Goal: Information Seeking & Learning: Learn about a topic

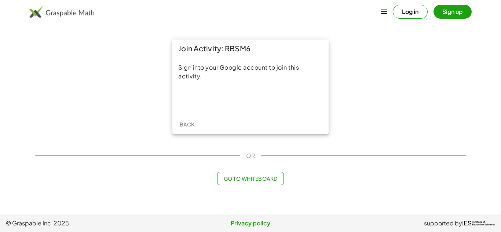
click at [404, 15] on button "Log in" at bounding box center [410, 12] width 35 height 14
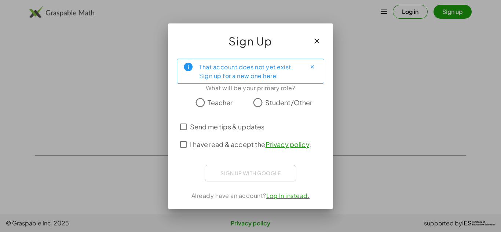
click at [321, 40] on icon "button" at bounding box center [316, 41] width 9 height 9
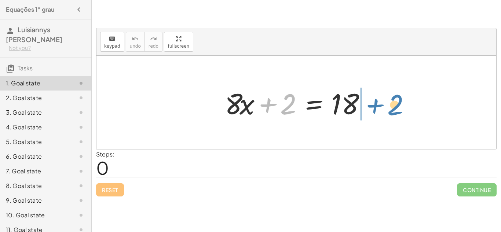
drag, startPoint x: 289, startPoint y: 105, endPoint x: 394, endPoint y: 105, distance: 105.2
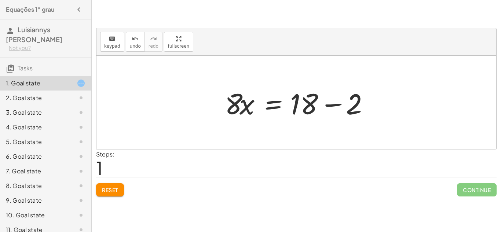
click at [319, 106] on div at bounding box center [299, 103] width 156 height 38
click at [303, 106] on div at bounding box center [299, 103] width 156 height 38
click at [352, 103] on div at bounding box center [299, 103] width 156 height 38
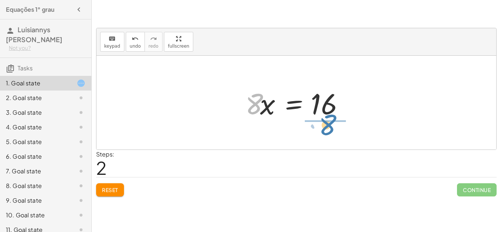
drag, startPoint x: 258, startPoint y: 105, endPoint x: 333, endPoint y: 126, distance: 78.6
click at [333, 126] on div "+ · 8 · x + 2 = 18 · 8 · x = + 18 − 2 · 8 · 8 · x = 16" at bounding box center [296, 103] width 400 height 94
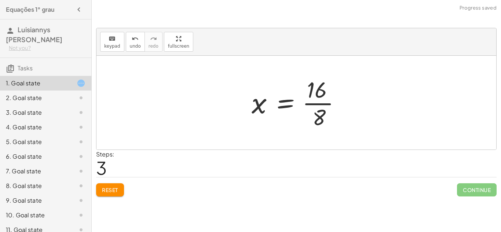
click at [316, 88] on div at bounding box center [299, 102] width 102 height 56
click at [321, 91] on div at bounding box center [299, 102] width 102 height 56
click at [320, 112] on div at bounding box center [299, 102] width 102 height 56
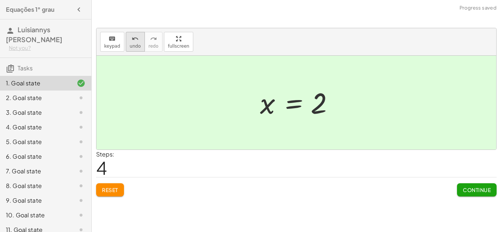
click at [135, 44] on span "undo" at bounding box center [135, 46] width 11 height 5
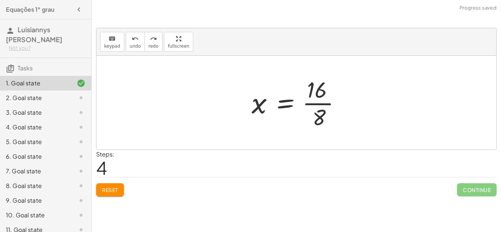
click at [319, 113] on div at bounding box center [299, 102] width 102 height 56
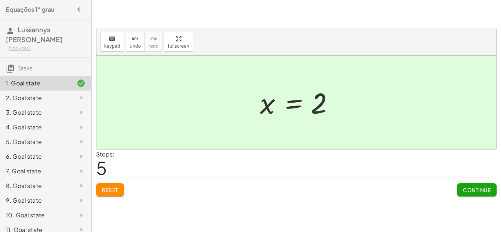
click at [477, 192] on span "Continue" at bounding box center [477, 190] width 28 height 7
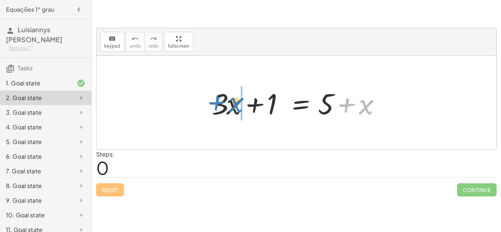
drag, startPoint x: 366, startPoint y: 107, endPoint x: 241, endPoint y: 104, distance: 125.1
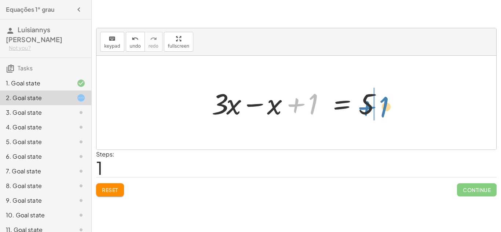
drag, startPoint x: 314, startPoint y: 106, endPoint x: 384, endPoint y: 110, distance: 70.9
click at [384, 110] on div at bounding box center [299, 103] width 182 height 38
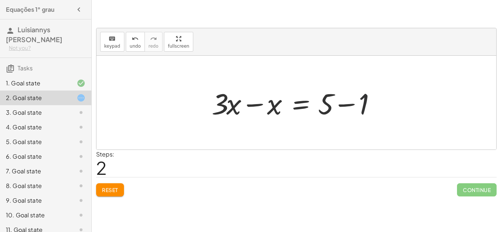
click at [363, 109] on div at bounding box center [299, 103] width 182 height 38
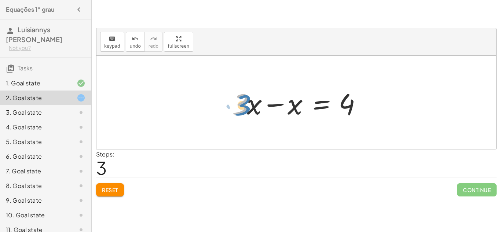
click at [246, 109] on div at bounding box center [298, 103] width 141 height 38
click at [296, 111] on div at bounding box center [298, 103] width 141 height 38
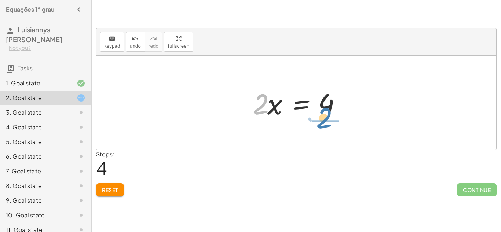
drag, startPoint x: 263, startPoint y: 105, endPoint x: 326, endPoint y: 120, distance: 65.0
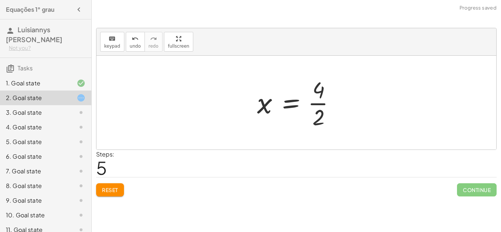
click at [319, 92] on div at bounding box center [298, 102] width 91 height 56
click at [319, 121] on div at bounding box center [298, 102] width 91 height 56
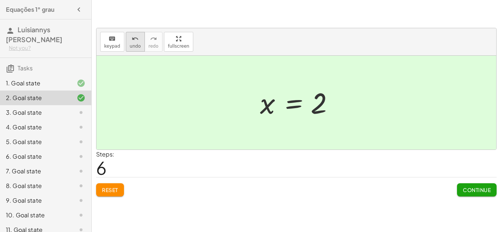
click at [130, 47] on span "undo" at bounding box center [135, 46] width 11 height 5
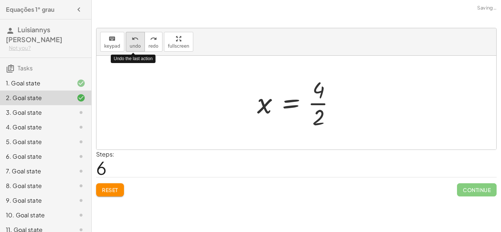
click at [130, 47] on span "undo" at bounding box center [135, 46] width 11 height 5
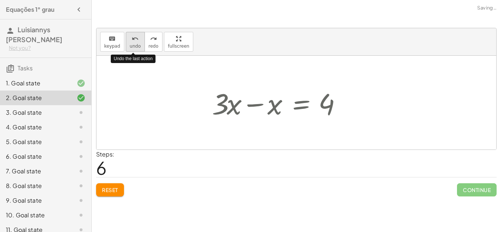
click at [130, 45] on span "undo" at bounding box center [135, 46] width 11 height 5
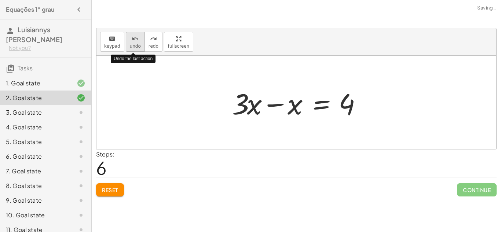
click at [131, 47] on span "undo" at bounding box center [135, 46] width 11 height 5
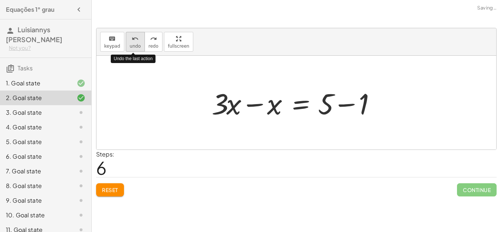
click at [132, 49] on button "undo undo" at bounding box center [135, 42] width 19 height 20
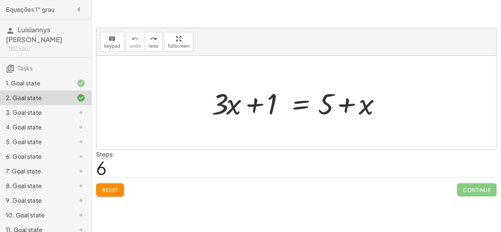
click at [79, 12] on icon "button" at bounding box center [78, 9] width 9 height 9
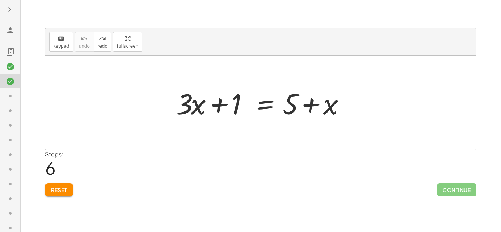
click at [2, 7] on div at bounding box center [10, 116] width 20 height 232
click at [6, 10] on icon "button" at bounding box center [9, 9] width 9 height 9
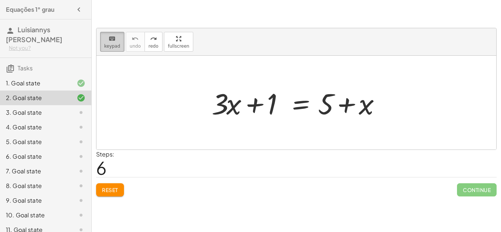
click at [110, 44] on span "keypad" at bounding box center [112, 46] width 16 height 5
click at [113, 191] on span "Reset" at bounding box center [110, 190] width 16 height 7
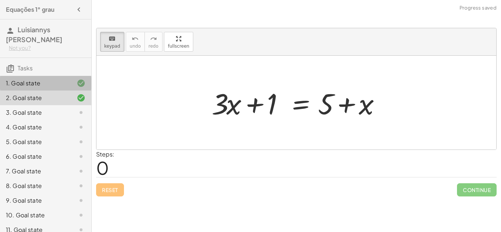
click at [53, 82] on div "1. Goal state" at bounding box center [35, 83] width 59 height 9
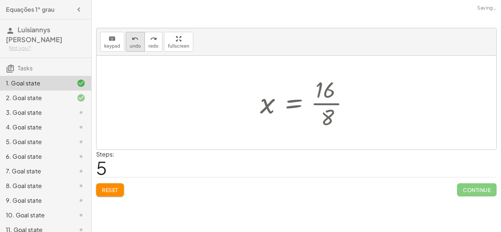
click at [130, 44] on span "undo" at bounding box center [135, 46] width 11 height 5
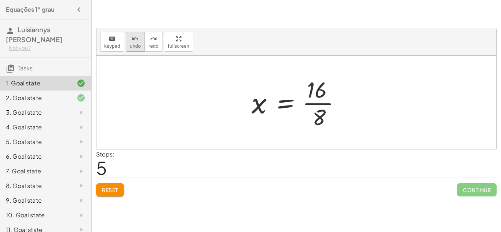
click at [133, 42] on icon "undo" at bounding box center [135, 38] width 7 height 9
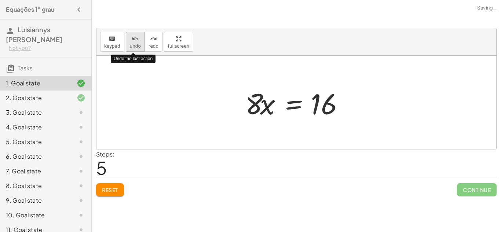
click at [133, 42] on icon "undo" at bounding box center [135, 38] width 7 height 9
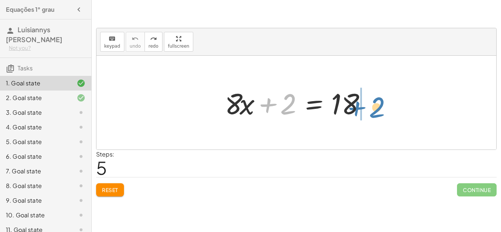
drag, startPoint x: 285, startPoint y: 112, endPoint x: 377, endPoint y: 116, distance: 92.1
click at [377, 116] on div "+ 2 + · 8 · x + 2 = 18" at bounding box center [296, 102] width 165 height 41
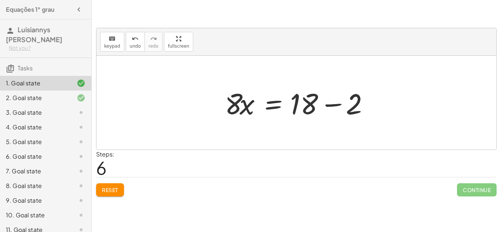
click at [356, 106] on div at bounding box center [299, 103] width 156 height 38
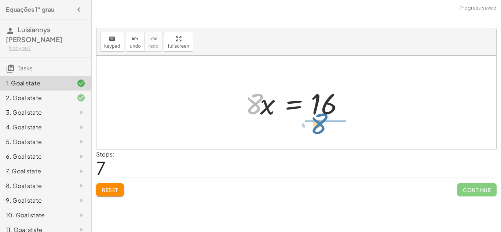
drag, startPoint x: 254, startPoint y: 106, endPoint x: 318, endPoint y: 125, distance: 67.5
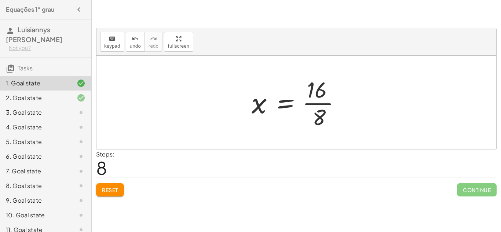
click at [318, 116] on div at bounding box center [299, 102] width 102 height 56
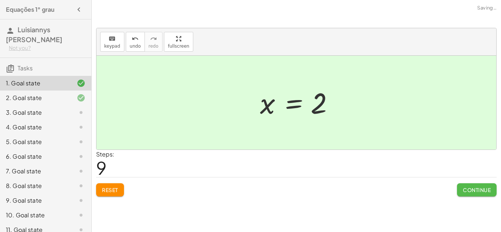
click at [468, 193] on button "Continue" at bounding box center [477, 189] width 40 height 13
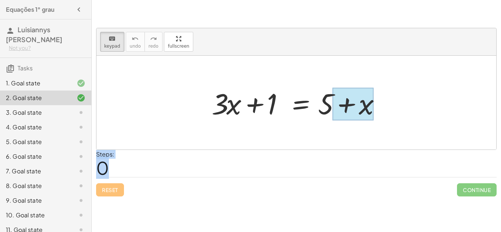
drag, startPoint x: 270, startPoint y: 105, endPoint x: 230, endPoint y: 182, distance: 87.8
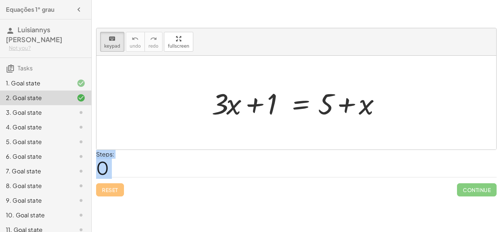
click at [189, 190] on div "Reset Continue" at bounding box center [296, 186] width 400 height 19
click at [111, 190] on div "Reset Continue" at bounding box center [296, 186] width 400 height 19
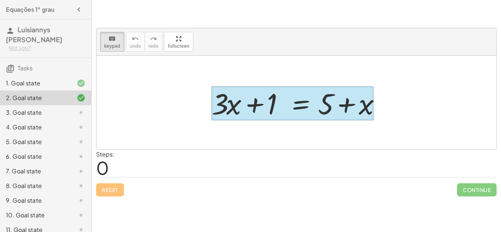
drag, startPoint x: 266, startPoint y: 107, endPoint x: 308, endPoint y: 103, distance: 41.6
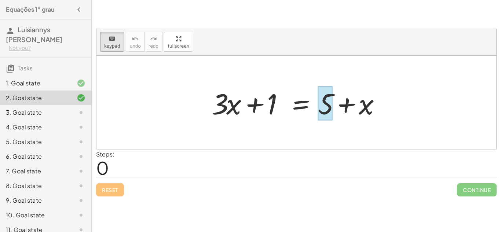
drag, startPoint x: 269, startPoint y: 98, endPoint x: 328, endPoint y: 102, distance: 58.8
click at [243, 188] on div "Reset Continue" at bounding box center [296, 186] width 400 height 19
click at [81, 83] on icon at bounding box center [81, 83] width 9 height 9
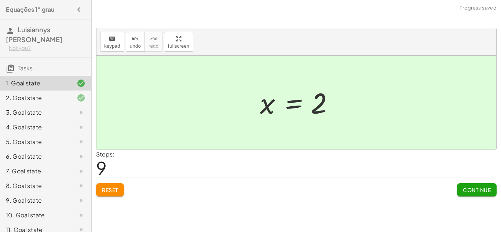
click at [67, 97] on div at bounding box center [75, 98] width 21 height 9
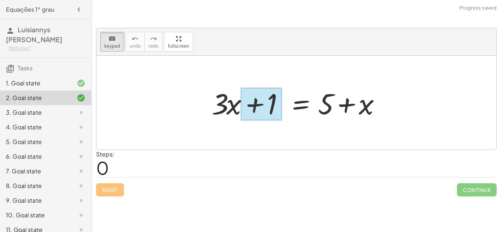
click at [250, 107] on div at bounding box center [261, 104] width 41 height 33
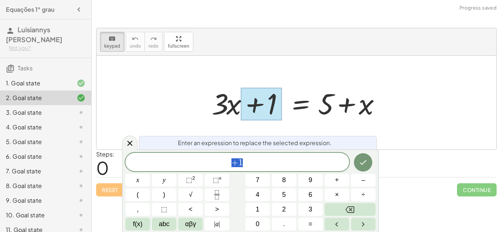
click at [250, 107] on div at bounding box center [261, 104] width 41 height 33
click at [435, 191] on div "Reset Continue" at bounding box center [296, 186] width 400 height 19
click at [132, 140] on icon at bounding box center [129, 143] width 9 height 9
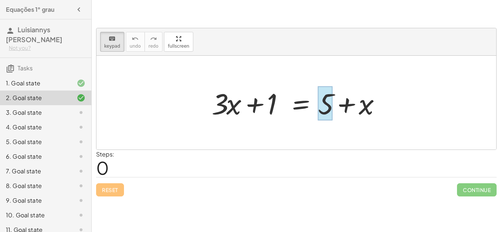
drag, startPoint x: 269, startPoint y: 105, endPoint x: 321, endPoint y: 108, distance: 51.5
drag, startPoint x: 315, startPoint y: 56, endPoint x: 235, endPoint y: 49, distance: 80.6
click at [235, 49] on div "keyboard keypad undo undo redo redo fullscreen + · 3 · x + 1 = + 5 + x ×" at bounding box center [296, 88] width 400 height 121
click at [265, 45] on div "keyboard keypad undo [PERSON_NAME] redo fullscreen" at bounding box center [296, 42] width 400 height 28
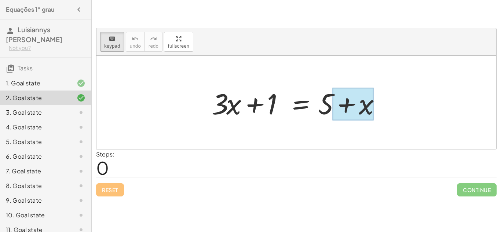
drag, startPoint x: 228, startPoint y: 105, endPoint x: 343, endPoint y: 116, distance: 114.6
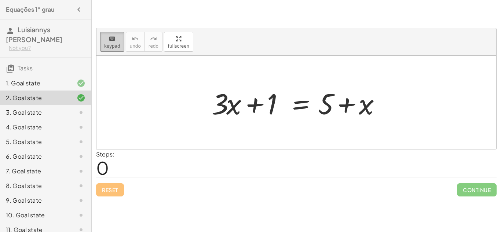
click at [111, 49] on button "keyboard keypad" at bounding box center [112, 42] width 24 height 20
click at [112, 48] on span "keypad" at bounding box center [112, 46] width 16 height 5
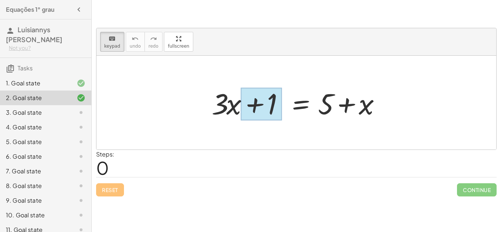
drag, startPoint x: 237, startPoint y: 110, endPoint x: 289, endPoint y: 118, distance: 52.4
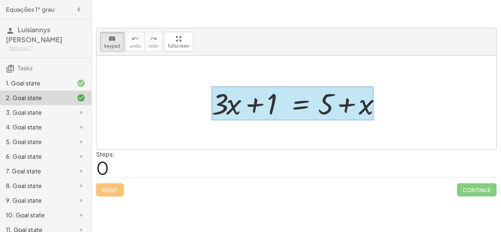
drag, startPoint x: 289, startPoint y: 118, endPoint x: 321, endPoint y: 121, distance: 31.7
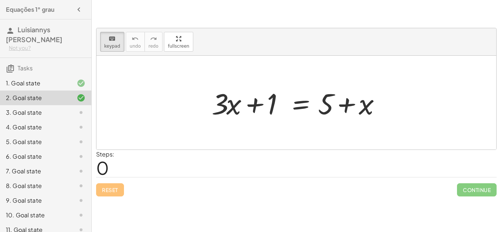
drag, startPoint x: 296, startPoint y: 125, endPoint x: 318, endPoint y: 129, distance: 22.4
click at [318, 129] on div at bounding box center [296, 103] width 400 height 94
click at [262, 110] on div at bounding box center [261, 104] width 41 height 33
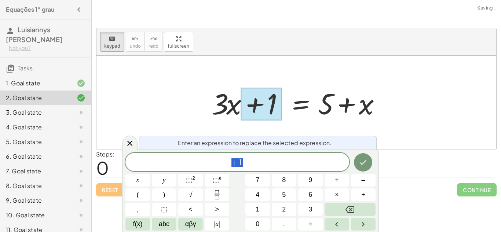
scroll to position [1, 0]
drag, startPoint x: 268, startPoint y: 101, endPoint x: 429, endPoint y: 126, distance: 162.5
click at [429, 126] on div "+ · 3 · x + 1 = + 5 + x" at bounding box center [296, 103] width 400 height 94
click at [130, 147] on icon at bounding box center [129, 143] width 9 height 9
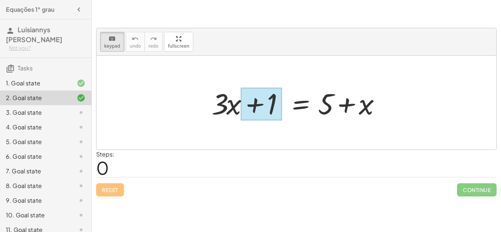
click at [270, 101] on div at bounding box center [261, 104] width 41 height 33
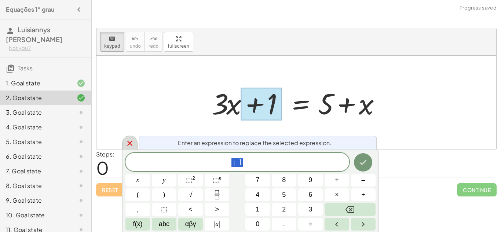
click at [133, 138] on div at bounding box center [129, 143] width 15 height 14
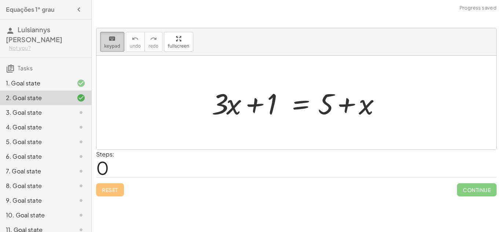
click at [111, 38] on icon "keyboard" at bounding box center [112, 38] width 7 height 9
drag, startPoint x: 258, startPoint y: 106, endPoint x: 253, endPoint y: 118, distance: 13.6
click at [253, 118] on div at bounding box center [299, 103] width 182 height 38
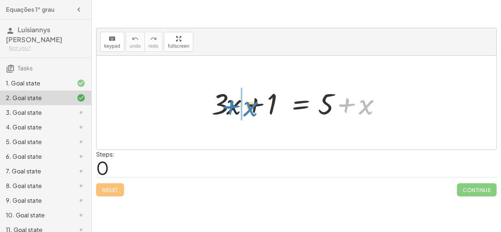
drag, startPoint x: 365, startPoint y: 112, endPoint x: 250, endPoint y: 113, distance: 114.8
click at [250, 113] on div at bounding box center [299, 103] width 182 height 38
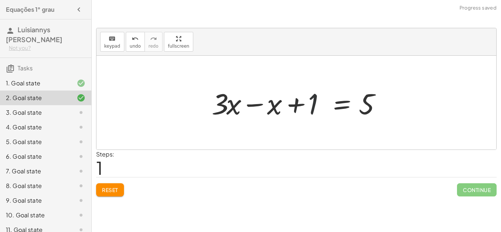
drag, startPoint x: 315, startPoint y: 106, endPoint x: 338, endPoint y: 106, distance: 22.7
click at [338, 106] on div at bounding box center [299, 103] width 182 height 38
click at [314, 104] on div at bounding box center [299, 103] width 182 height 38
drag, startPoint x: 314, startPoint y: 104, endPoint x: 404, endPoint y: 110, distance: 90.4
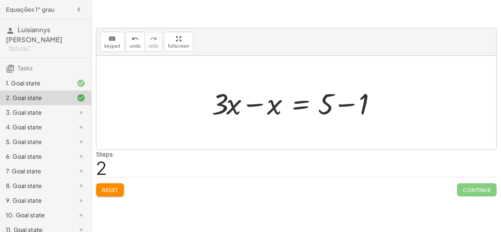
click at [365, 107] on div at bounding box center [299, 103] width 182 height 38
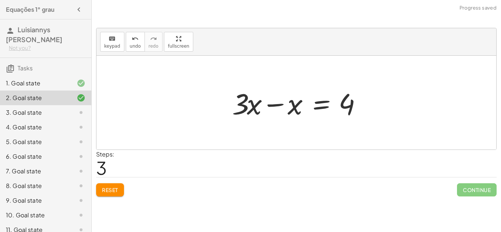
click at [294, 109] on div at bounding box center [298, 103] width 141 height 38
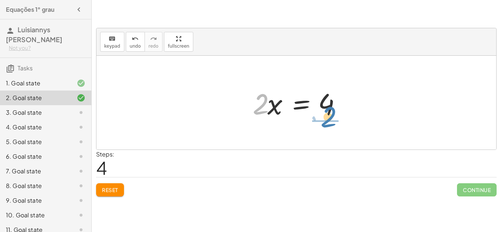
drag, startPoint x: 263, startPoint y: 103, endPoint x: 330, endPoint y: 118, distance: 69.0
click at [330, 118] on div at bounding box center [299, 103] width 100 height 38
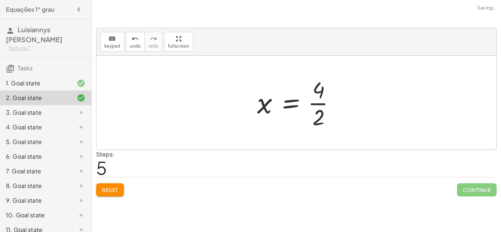
click at [319, 118] on div at bounding box center [298, 102] width 91 height 56
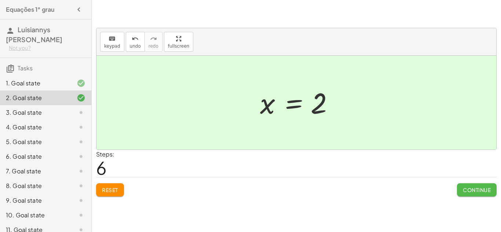
click at [484, 189] on span "Continue" at bounding box center [477, 190] width 28 height 7
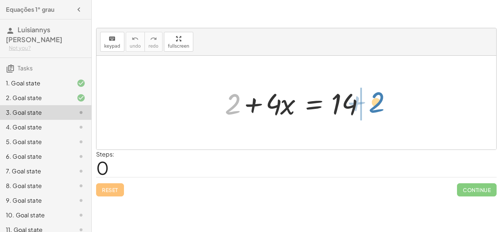
drag, startPoint x: 232, startPoint y: 103, endPoint x: 376, endPoint y: 102, distance: 143.8
click at [376, 102] on div at bounding box center [299, 103] width 156 height 38
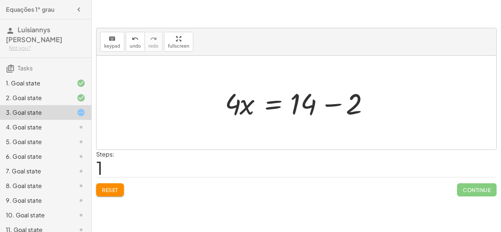
click at [355, 103] on div at bounding box center [299, 103] width 156 height 38
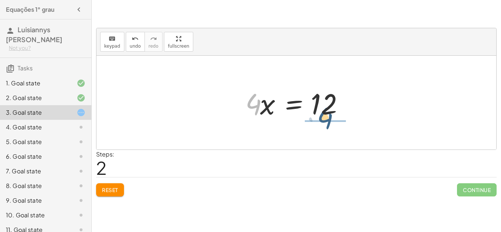
drag, startPoint x: 253, startPoint y: 105, endPoint x: 324, endPoint y: 123, distance: 73.0
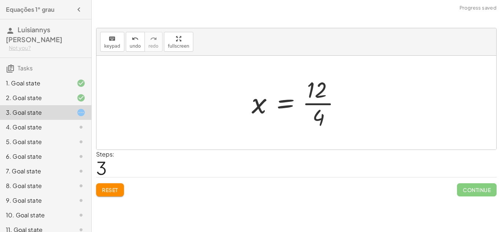
click at [324, 123] on div at bounding box center [299, 102] width 102 height 56
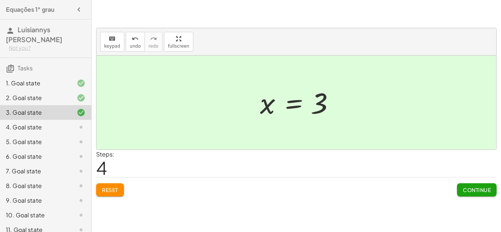
click at [483, 190] on span "Continue" at bounding box center [477, 190] width 28 height 7
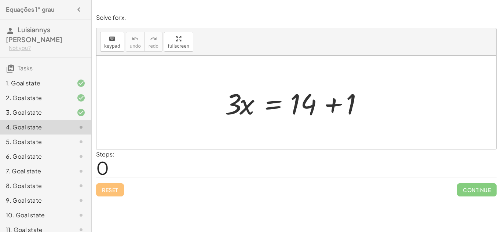
click at [354, 106] on div at bounding box center [299, 103] width 156 height 38
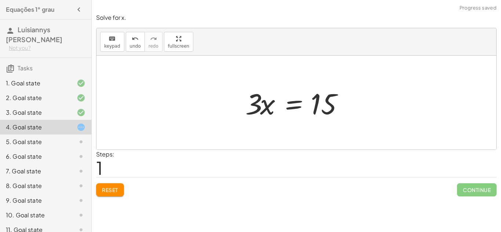
click at [354, 106] on div at bounding box center [299, 103] width 115 height 38
drag, startPoint x: 262, startPoint y: 111, endPoint x: 267, endPoint y: 107, distance: 6.8
click at [267, 107] on div at bounding box center [299, 103] width 115 height 38
drag, startPoint x: 255, startPoint y: 105, endPoint x: 325, endPoint y: 121, distance: 72.1
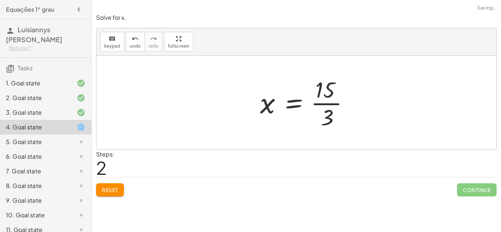
click at [325, 121] on div at bounding box center [307, 102] width 102 height 56
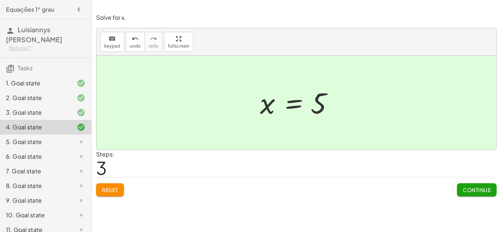
click at [493, 189] on button "Continue" at bounding box center [477, 189] width 40 height 13
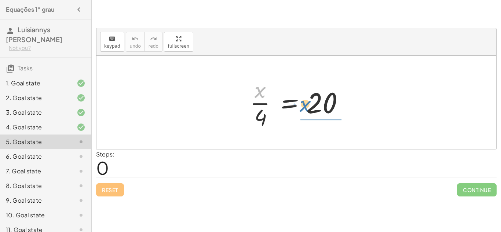
drag, startPoint x: 263, startPoint y: 94, endPoint x: 308, endPoint y: 107, distance: 46.6
click at [308, 107] on div at bounding box center [299, 102] width 106 height 56
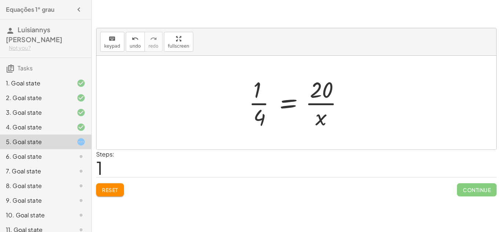
click at [319, 122] on div at bounding box center [299, 102] width 108 height 56
click at [321, 121] on div at bounding box center [299, 102] width 108 height 56
drag, startPoint x: 321, startPoint y: 121, endPoint x: 253, endPoint y: 100, distance: 70.5
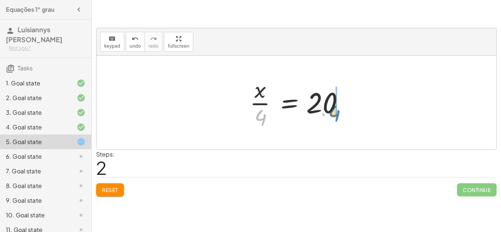
drag, startPoint x: 261, startPoint y: 114, endPoint x: 334, endPoint y: 110, distance: 73.8
click at [334, 110] on div at bounding box center [299, 102] width 106 height 56
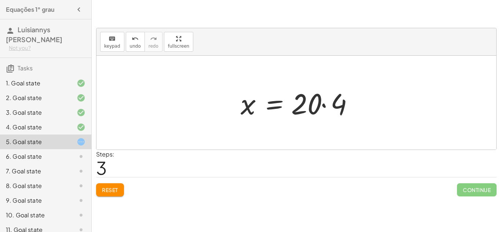
click at [339, 106] on div at bounding box center [299, 103] width 125 height 38
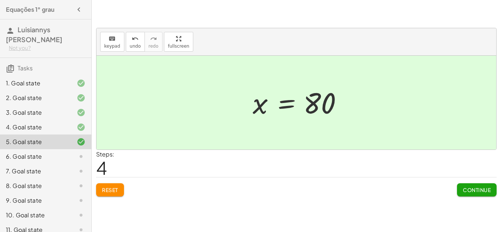
click at [469, 190] on span "Continue" at bounding box center [477, 190] width 28 height 7
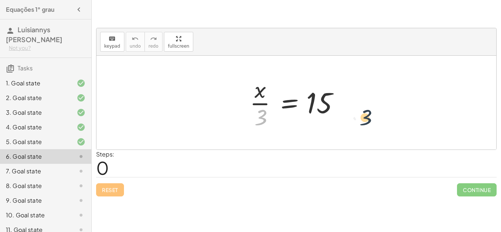
drag, startPoint x: 261, startPoint y: 116, endPoint x: 344, endPoint y: 91, distance: 86.4
click at [344, 91] on div at bounding box center [299, 102] width 106 height 56
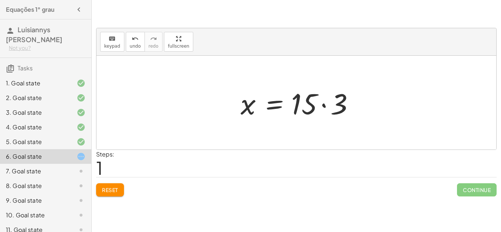
click at [342, 89] on div at bounding box center [299, 103] width 125 height 38
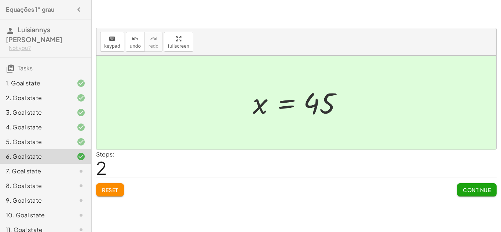
click at [468, 186] on button "Continue" at bounding box center [477, 189] width 40 height 13
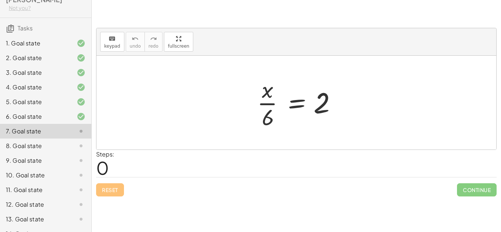
scroll to position [0, 0]
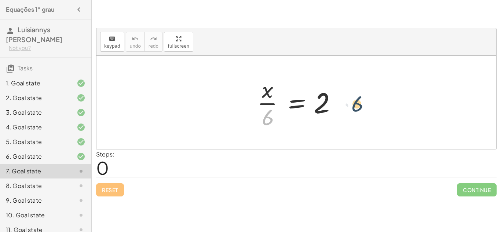
drag, startPoint x: 269, startPoint y: 123, endPoint x: 358, endPoint y: 110, distance: 89.4
click at [358, 110] on div "· 6 · x · 6 = 2" at bounding box center [296, 103] width 400 height 94
drag, startPoint x: 266, startPoint y: 123, endPoint x: 343, endPoint y: 108, distance: 78.1
click at [343, 108] on div at bounding box center [298, 102] width 91 height 56
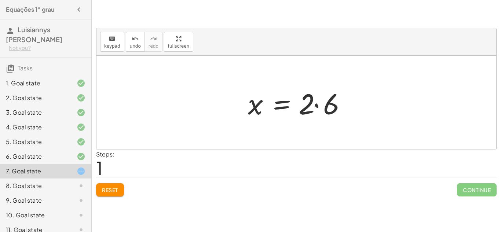
click at [336, 107] on div at bounding box center [299, 103] width 110 height 38
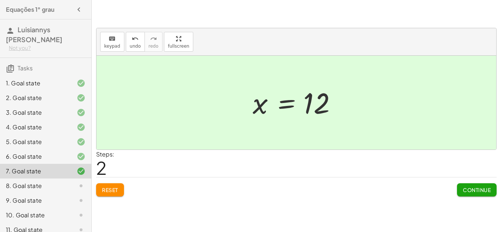
click at [467, 186] on button "Continue" at bounding box center [477, 189] width 40 height 13
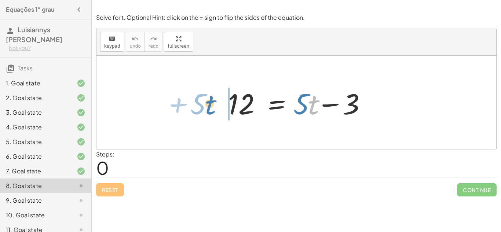
drag, startPoint x: 314, startPoint y: 109, endPoint x: 212, endPoint y: 110, distance: 101.9
click at [212, 110] on div "· t + · 5 12 = + · 5 · t − 3" at bounding box center [296, 103] width 400 height 94
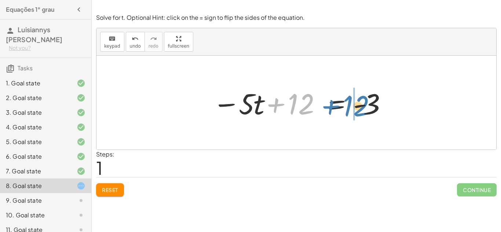
drag, startPoint x: 295, startPoint y: 109, endPoint x: 350, endPoint y: 111, distance: 54.7
click at [350, 111] on div at bounding box center [299, 103] width 180 height 38
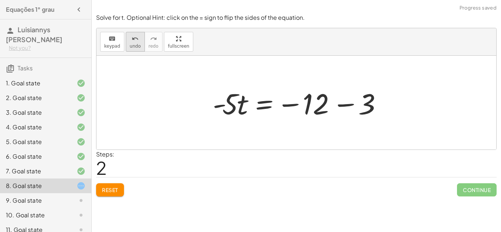
click at [133, 36] on icon "undo" at bounding box center [135, 38] width 7 height 9
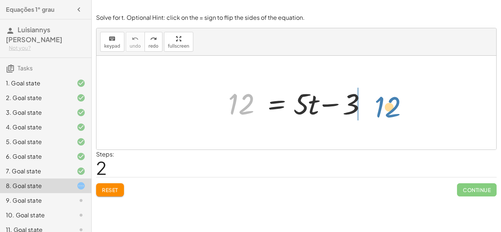
drag, startPoint x: 241, startPoint y: 105, endPoint x: 386, endPoint y: 107, distance: 144.5
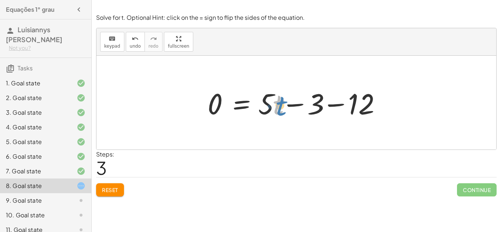
click at [275, 103] on div at bounding box center [299, 103] width 190 height 38
drag, startPoint x: 278, startPoint y: 106, endPoint x: 219, endPoint y: 102, distance: 58.8
click at [219, 102] on div at bounding box center [299, 103] width 190 height 38
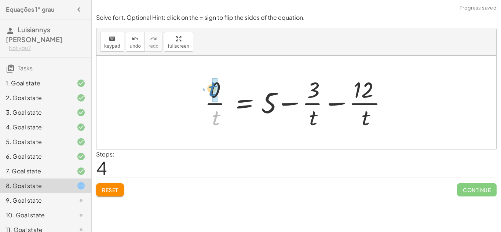
drag, startPoint x: 213, startPoint y: 117, endPoint x: 211, endPoint y: 90, distance: 26.9
click at [211, 90] on div at bounding box center [299, 102] width 196 height 56
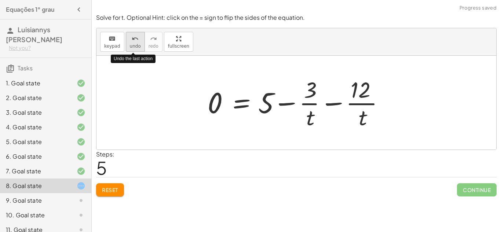
click at [131, 45] on span "undo" at bounding box center [135, 46] width 11 height 5
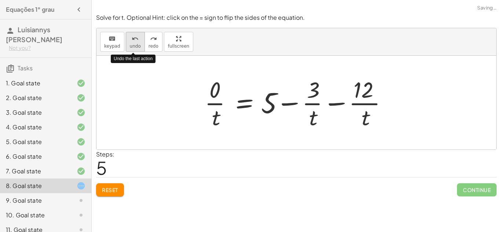
click at [131, 45] on span "undo" at bounding box center [135, 46] width 11 height 5
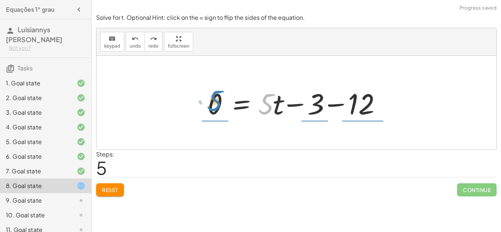
drag, startPoint x: 270, startPoint y: 104, endPoint x: 218, endPoint y: 101, distance: 51.4
click at [218, 101] on div at bounding box center [299, 103] width 190 height 38
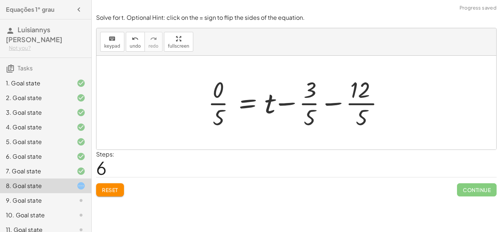
click at [281, 106] on div at bounding box center [298, 102] width 189 height 56
drag, startPoint x: 269, startPoint y: 108, endPoint x: 221, endPoint y: 97, distance: 49.3
click at [221, 97] on div at bounding box center [298, 102] width 189 height 56
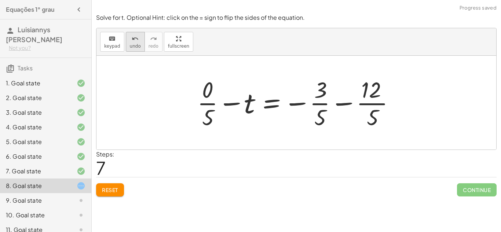
click at [133, 44] on span "undo" at bounding box center [135, 46] width 11 height 5
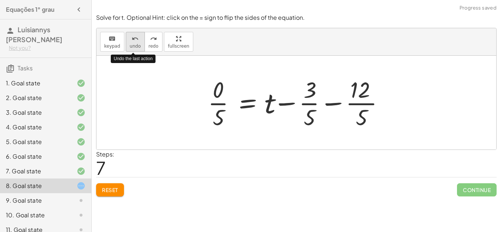
click at [133, 44] on span "undo" at bounding box center [135, 46] width 11 height 5
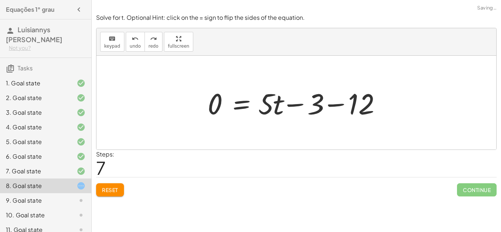
click at [103, 191] on span "Reset" at bounding box center [110, 190] width 16 height 7
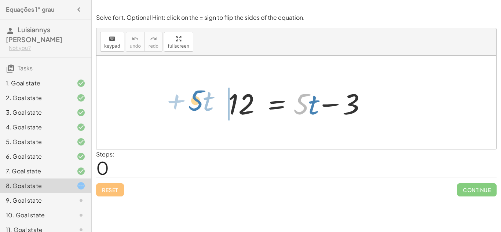
drag, startPoint x: 304, startPoint y: 109, endPoint x: 199, endPoint y: 105, distance: 104.9
click at [199, 105] on div "· 5 + · t 12 = + · 5 · t − 3" at bounding box center [296, 103] width 400 height 94
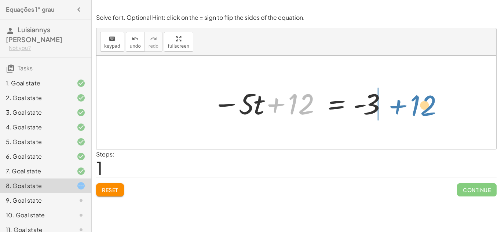
drag, startPoint x: 297, startPoint y: 105, endPoint x: 414, endPoint y: 104, distance: 117.7
click at [414, 104] on div "12 = + · 5 · t − 3 + 12 12 = · 5 · t - 3 − +" at bounding box center [296, 103] width 400 height 94
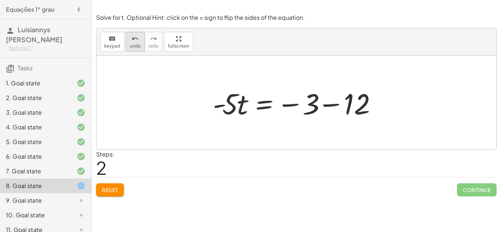
click at [137, 47] on span "undo" at bounding box center [135, 46] width 11 height 5
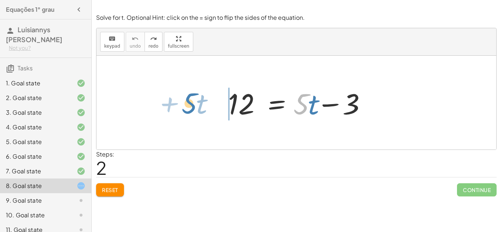
drag, startPoint x: 303, startPoint y: 107, endPoint x: 197, endPoint y: 108, distance: 105.2
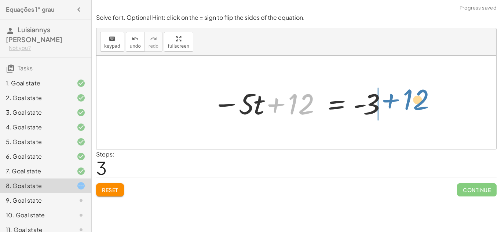
drag, startPoint x: 295, startPoint y: 104, endPoint x: 411, endPoint y: 99, distance: 116.3
click at [411, 99] on div "12 = + · 5 · t − 3 + 12 12 = · 5 · t - 3 − +" at bounding box center [296, 103] width 400 height 94
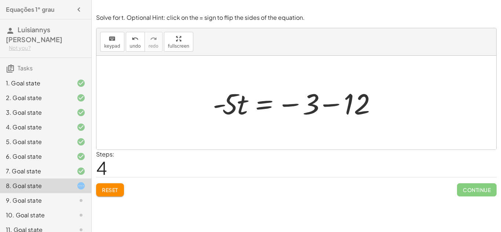
click at [358, 110] on div at bounding box center [299, 103] width 180 height 38
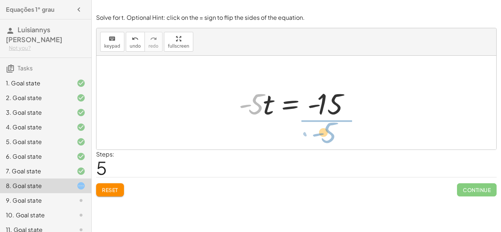
drag, startPoint x: 259, startPoint y: 107, endPoint x: 331, endPoint y: 134, distance: 77.3
click at [331, 134] on div "12 = + · 5 · t − 3 − · 5 · t + 12 = - 3 · - 5 · t = − 3 − 12 · - 5 = · 5 · t - …" at bounding box center [296, 103] width 400 height 94
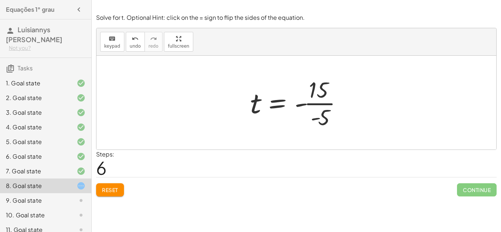
click at [324, 122] on div at bounding box center [299, 102] width 106 height 56
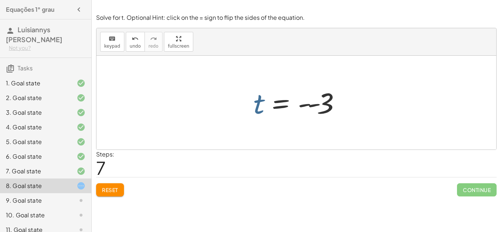
click at [259, 106] on div at bounding box center [299, 103] width 98 height 36
drag, startPoint x: 325, startPoint y: 107, endPoint x: 257, endPoint y: 130, distance: 71.7
click at [257, 130] on div "12 = + · 5 · t − 3 − · 5 · t + 12 = - 3 · - 5 · t = − 3 − 12 · - 5 · t = - 15 t…" at bounding box center [296, 103] width 400 height 94
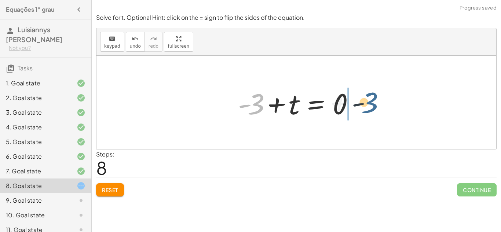
drag, startPoint x: 258, startPoint y: 105, endPoint x: 373, endPoint y: 103, distance: 115.5
click at [373, 103] on div "12 = + · 5 · t − 3 − · 5 · t + 12 = - 3 · - 5 · t = − 3 − 12 · - 5 · t = - 15 t…" at bounding box center [296, 103] width 400 height 94
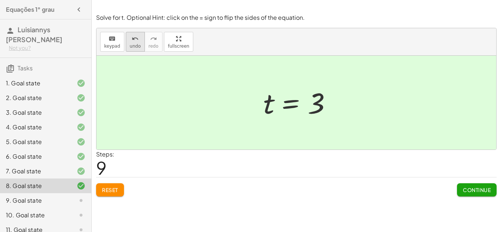
click at [133, 41] on icon "undo" at bounding box center [135, 38] width 7 height 9
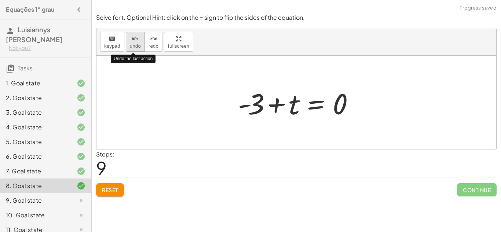
click at [133, 41] on icon "undo" at bounding box center [135, 38] width 7 height 9
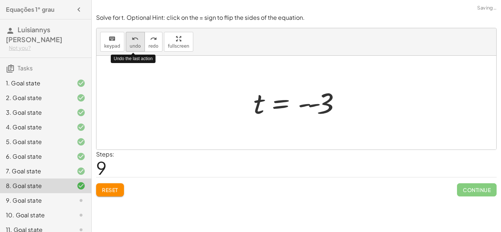
click at [133, 41] on icon "undo" at bounding box center [135, 38] width 7 height 9
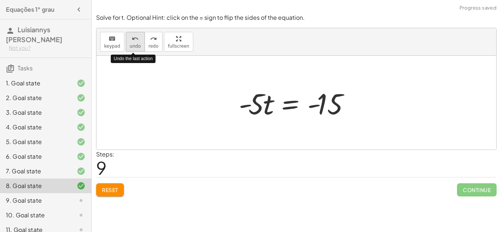
click at [133, 41] on icon "undo" at bounding box center [135, 38] width 7 height 9
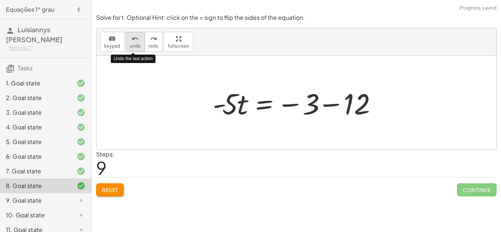
click at [133, 41] on icon "undo" at bounding box center [135, 38] width 7 height 9
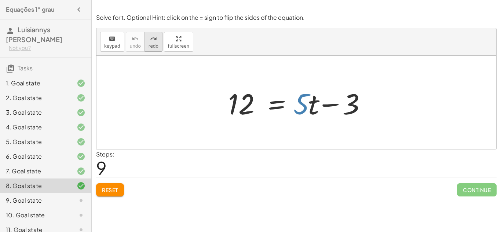
click at [153, 39] on icon "redo" at bounding box center [153, 38] width 7 height 9
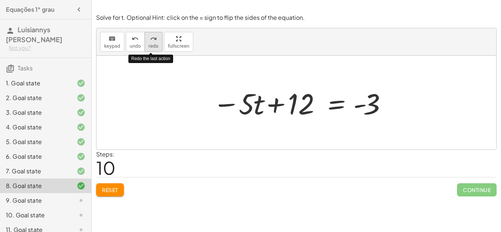
click at [152, 39] on icon "redo" at bounding box center [153, 38] width 7 height 9
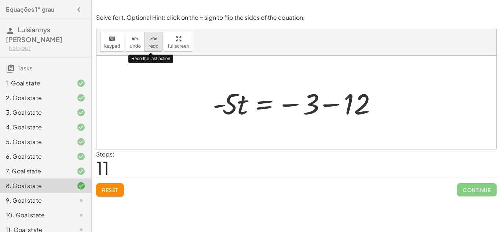
click at [154, 40] on icon "redo" at bounding box center [153, 38] width 7 height 9
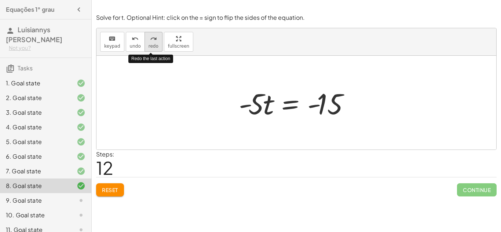
click at [154, 40] on icon "redo" at bounding box center [153, 38] width 7 height 9
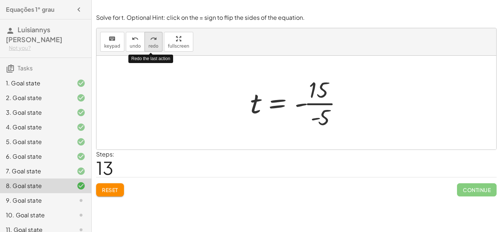
click at [154, 40] on icon "redo" at bounding box center [153, 38] width 7 height 9
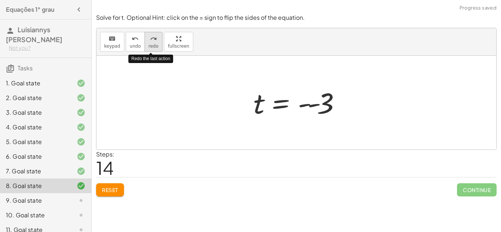
click at [154, 40] on icon "redo" at bounding box center [153, 38] width 7 height 9
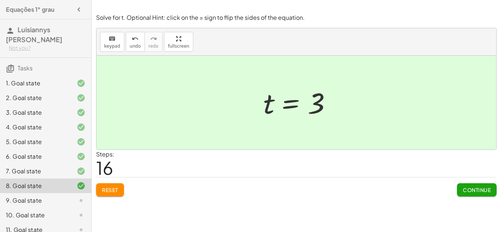
click at [487, 190] on span "Continue" at bounding box center [477, 190] width 28 height 7
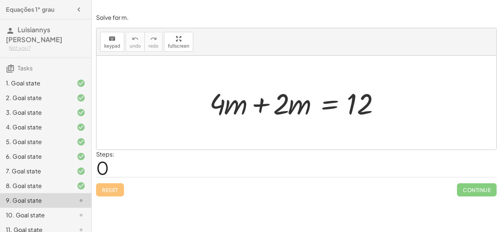
click at [285, 106] on div at bounding box center [299, 103] width 187 height 38
click at [294, 109] on div at bounding box center [299, 103] width 187 height 38
click at [243, 106] on div at bounding box center [299, 103] width 187 height 38
click at [262, 105] on div at bounding box center [299, 103] width 187 height 38
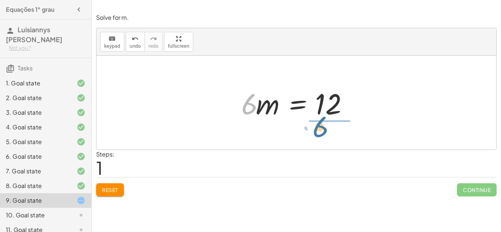
drag, startPoint x: 248, startPoint y: 110, endPoint x: 322, endPoint y: 136, distance: 78.4
click at [322, 136] on div "+ · 4 · m + · 2 · m = 12 · 6 · m = 12 · 6" at bounding box center [296, 103] width 400 height 94
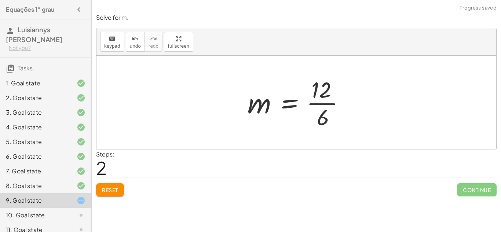
click at [332, 115] on div at bounding box center [299, 102] width 111 height 56
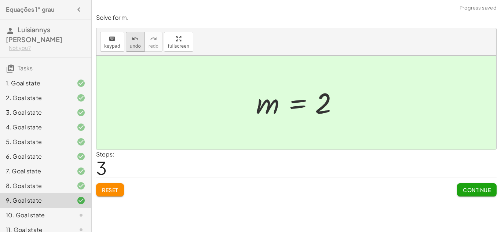
click at [133, 42] on icon "undo" at bounding box center [135, 38] width 7 height 9
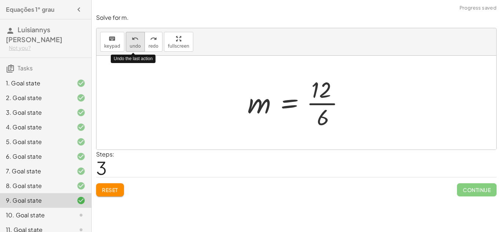
click at [133, 42] on icon "undo" at bounding box center [135, 38] width 7 height 9
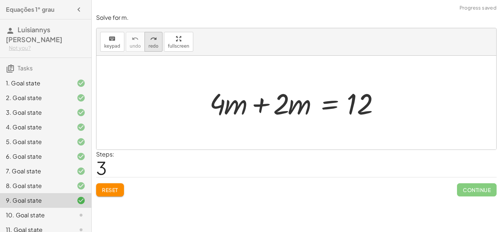
click at [153, 47] on span "redo" at bounding box center [154, 46] width 10 height 5
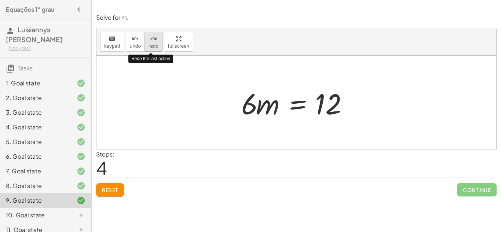
click at [152, 46] on span "redo" at bounding box center [154, 46] width 10 height 5
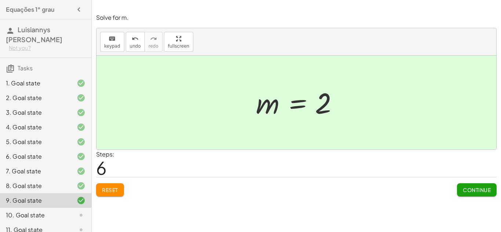
click at [463, 191] on span "Continue" at bounding box center [477, 190] width 28 height 7
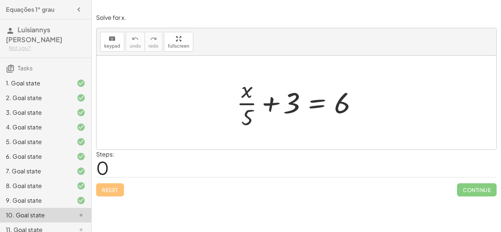
click at [272, 104] on div at bounding box center [299, 102] width 132 height 56
drag, startPoint x: 248, startPoint y: 114, endPoint x: 307, endPoint y: 101, distance: 60.5
click at [307, 101] on div at bounding box center [299, 102] width 132 height 56
drag, startPoint x: 248, startPoint y: 113, endPoint x: 313, endPoint y: 97, distance: 66.4
click at [313, 97] on div at bounding box center [299, 102] width 132 height 56
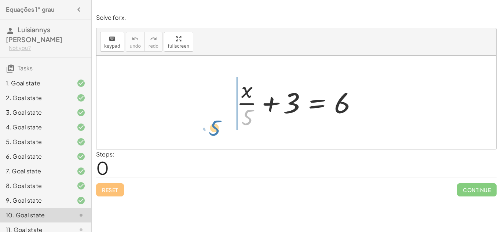
drag, startPoint x: 248, startPoint y: 116, endPoint x: 213, endPoint y: 127, distance: 36.2
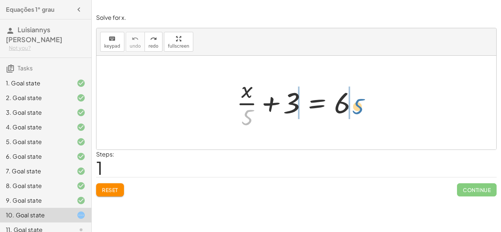
drag, startPoint x: 249, startPoint y: 117, endPoint x: 361, endPoint y: 106, distance: 112.7
click at [361, 106] on div at bounding box center [299, 102] width 132 height 56
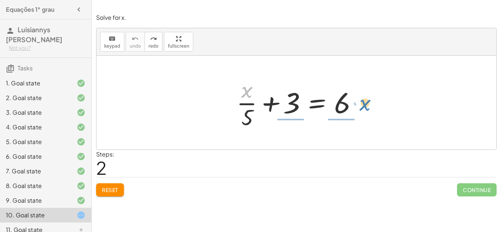
drag, startPoint x: 244, startPoint y: 89, endPoint x: 362, endPoint y: 102, distance: 118.4
click at [362, 102] on div at bounding box center [299, 102] width 132 height 56
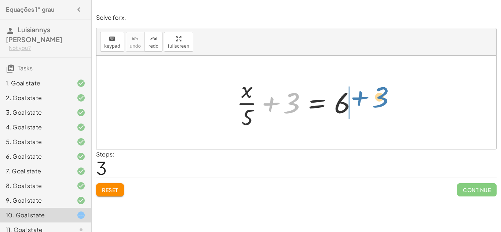
drag, startPoint x: 292, startPoint y: 110, endPoint x: 381, endPoint y: 105, distance: 88.9
click at [381, 105] on div "+ 3 + · x · 5 + 3 = 6" at bounding box center [296, 103] width 400 height 94
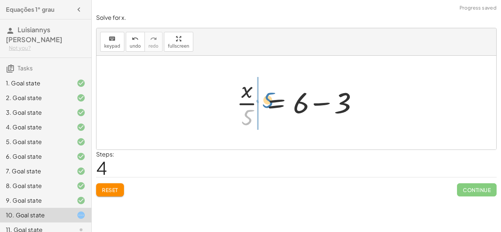
drag, startPoint x: 247, startPoint y: 118, endPoint x: 268, endPoint y: 101, distance: 27.1
click at [268, 101] on div at bounding box center [299, 102] width 132 height 56
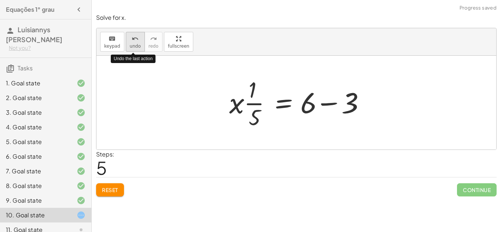
click at [131, 45] on span "undo" at bounding box center [135, 46] width 11 height 5
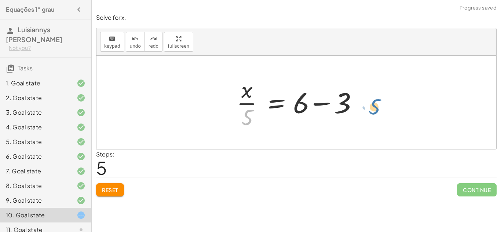
drag, startPoint x: 248, startPoint y: 121, endPoint x: 374, endPoint y: 110, distance: 127.3
drag, startPoint x: 247, startPoint y: 115, endPoint x: 367, endPoint y: 100, distance: 120.8
click at [342, 114] on div at bounding box center [299, 102] width 132 height 56
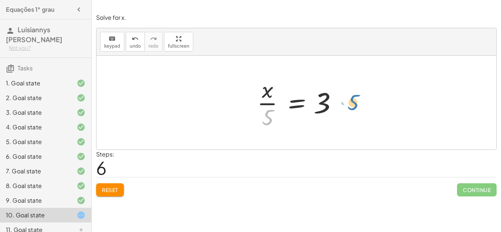
drag, startPoint x: 270, startPoint y: 115, endPoint x: 348, endPoint y: 100, distance: 79.8
drag, startPoint x: 266, startPoint y: 93, endPoint x: 347, endPoint y: 107, distance: 82.6
drag, startPoint x: 270, startPoint y: 114, endPoint x: 347, endPoint y: 98, distance: 78.8
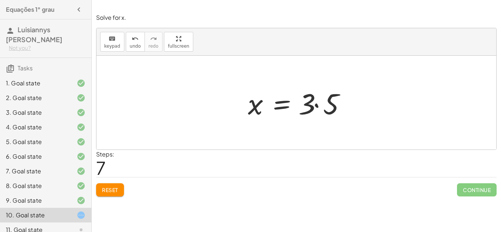
click at [334, 107] on div at bounding box center [299, 103] width 110 height 38
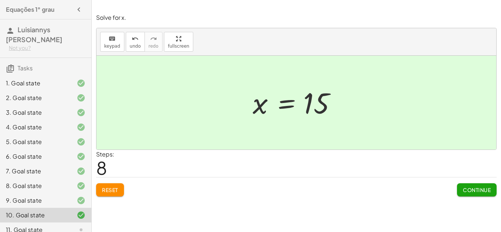
click at [465, 192] on span "Continue" at bounding box center [477, 190] width 28 height 7
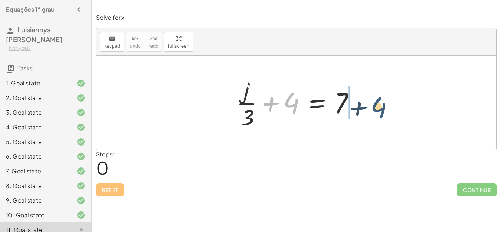
drag, startPoint x: 288, startPoint y: 108, endPoint x: 376, endPoint y: 113, distance: 88.5
click at [376, 113] on div "+ 4 + · j · 3 + 4 = 7" at bounding box center [296, 103] width 400 height 94
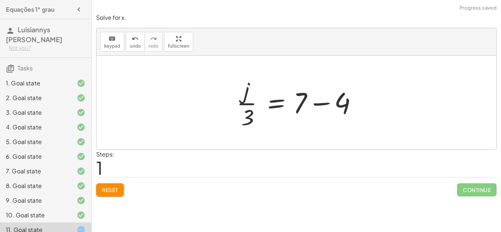
click at [339, 110] on div at bounding box center [299, 102] width 132 height 56
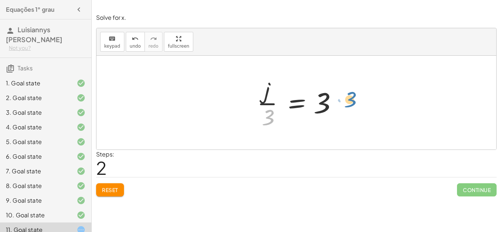
drag, startPoint x: 267, startPoint y: 114, endPoint x: 349, endPoint y: 99, distance: 83.6
drag, startPoint x: 270, startPoint y: 117, endPoint x: 351, endPoint y: 103, distance: 82.2
drag, startPoint x: 273, startPoint y: 118, endPoint x: 353, endPoint y: 103, distance: 81.4
click at [353, 103] on div "+ · j · 3 + 4 = 7 · j · 3 = + 7 − 4 · 3 · j · 3 = 3" at bounding box center [296, 103] width 400 height 94
drag, startPoint x: 267, startPoint y: 120, endPoint x: 334, endPoint y: 106, distance: 68.9
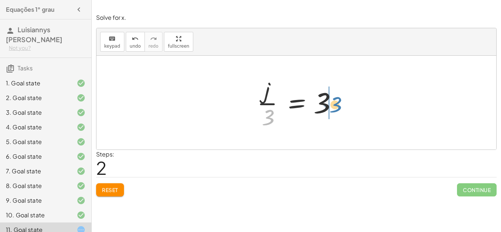
click at [334, 106] on div at bounding box center [298, 102] width 91 height 56
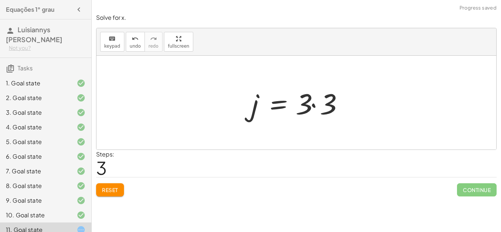
click at [334, 106] on div at bounding box center [299, 103] width 103 height 38
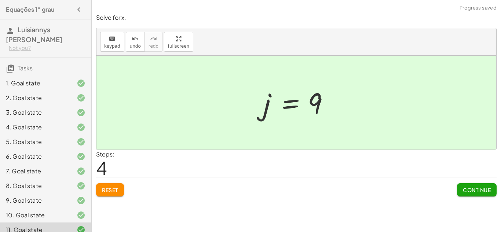
click at [474, 187] on span "Continue" at bounding box center [477, 190] width 28 height 7
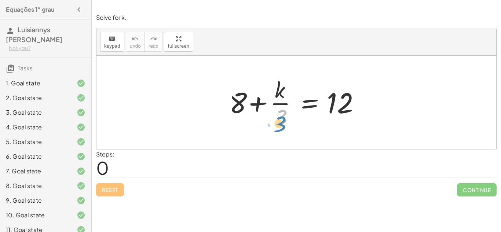
click at [281, 121] on div at bounding box center [299, 102] width 147 height 56
drag, startPoint x: 237, startPoint y: 106, endPoint x: 374, endPoint y: 109, distance: 136.8
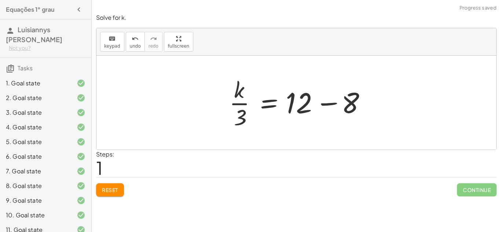
click at [352, 105] on div at bounding box center [299, 102] width 147 height 56
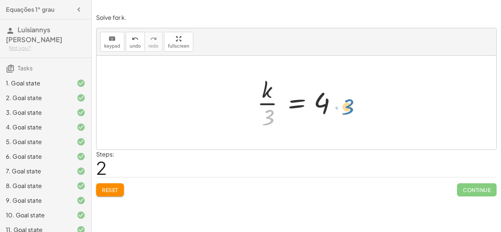
drag, startPoint x: 267, startPoint y: 118, endPoint x: 346, endPoint y: 108, distance: 79.9
drag, startPoint x: 268, startPoint y: 114, endPoint x: 325, endPoint y: 107, distance: 58.0
click at [325, 107] on div at bounding box center [298, 102] width 91 height 56
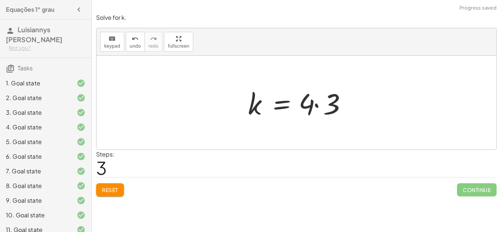
click at [325, 107] on div at bounding box center [299, 103] width 110 height 38
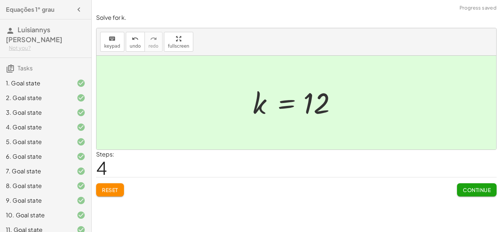
click at [472, 188] on span "Continue" at bounding box center [477, 190] width 28 height 7
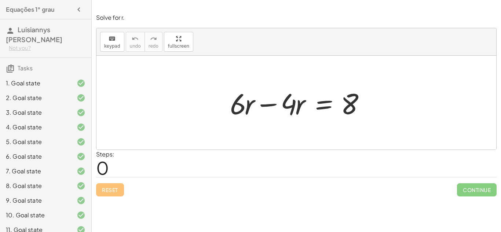
click at [270, 104] on div at bounding box center [299, 103] width 146 height 38
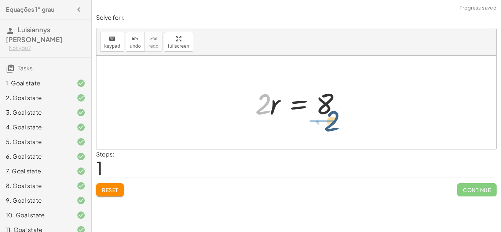
drag, startPoint x: 260, startPoint y: 106, endPoint x: 330, endPoint y: 123, distance: 71.4
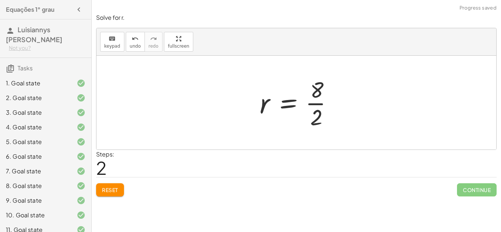
click at [326, 118] on div at bounding box center [299, 102] width 87 height 56
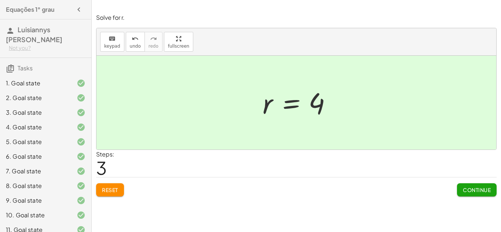
click at [469, 193] on span "Continue" at bounding box center [477, 190] width 28 height 7
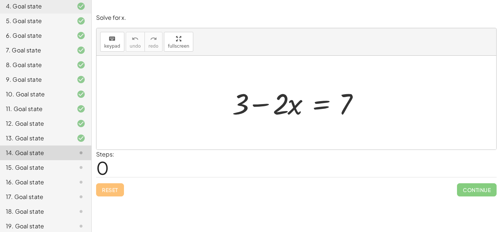
scroll to position [140, 0]
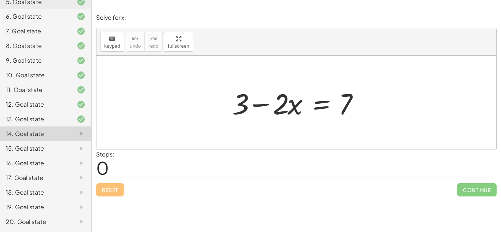
click at [260, 105] on div at bounding box center [298, 103] width 141 height 38
drag, startPoint x: 240, startPoint y: 106, endPoint x: 374, endPoint y: 104, distance: 134.2
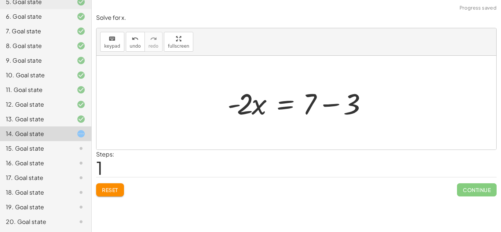
click at [351, 106] on div at bounding box center [299, 103] width 151 height 38
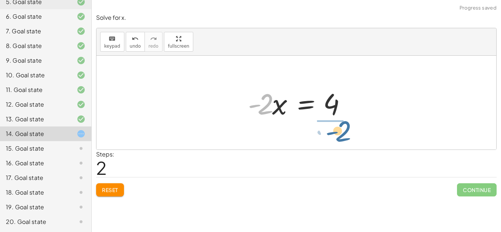
drag, startPoint x: 265, startPoint y: 104, endPoint x: 342, endPoint y: 131, distance: 81.3
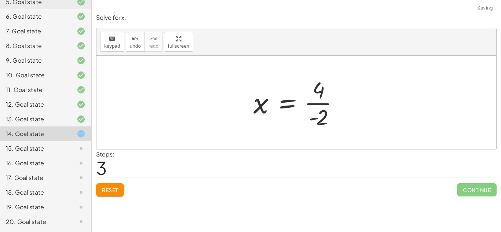
click at [337, 121] on div at bounding box center [299, 102] width 99 height 56
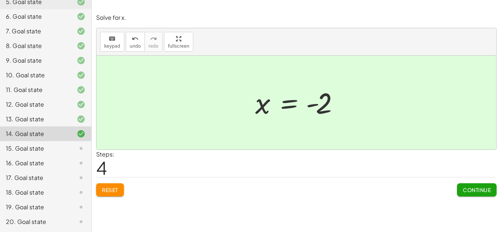
click at [470, 190] on span "Continue" at bounding box center [477, 190] width 28 height 7
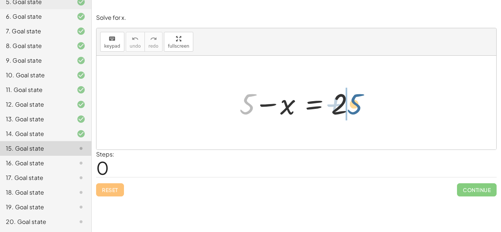
drag, startPoint x: 248, startPoint y: 108, endPoint x: 356, endPoint y: 110, distance: 108.6
click at [356, 110] on div at bounding box center [299, 103] width 127 height 38
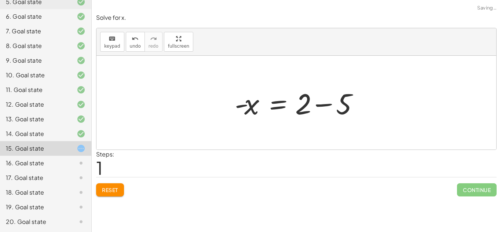
click at [337, 108] on div at bounding box center [299, 103] width 136 height 38
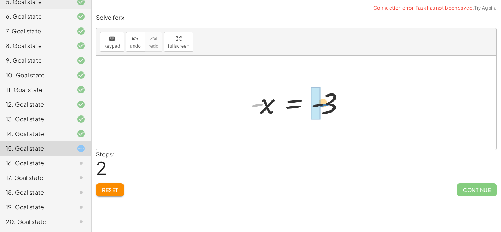
drag, startPoint x: 258, startPoint y: 103, endPoint x: 324, endPoint y: 102, distance: 66.4
click at [324, 102] on div at bounding box center [299, 103] width 105 height 36
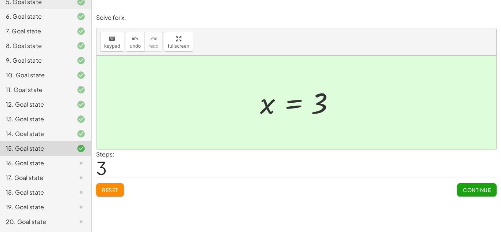
click at [475, 190] on span "Continue" at bounding box center [477, 190] width 28 height 7
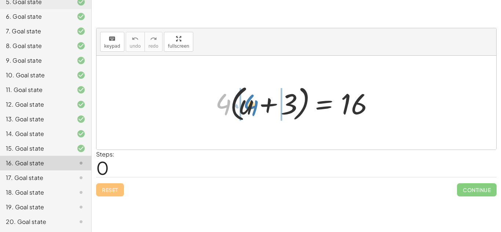
drag, startPoint x: 220, startPoint y: 104, endPoint x: 247, endPoint y: 105, distance: 26.4
click at [247, 105] on div at bounding box center [299, 103] width 175 height 42
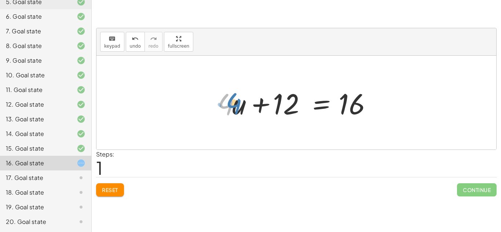
drag, startPoint x: 225, startPoint y: 104, endPoint x: 229, endPoint y: 102, distance: 4.4
click at [229, 102] on div at bounding box center [299, 103] width 171 height 38
drag, startPoint x: 239, startPoint y: 105, endPoint x: 219, endPoint y: 104, distance: 20.5
drag, startPoint x: 223, startPoint y: 106, endPoint x: 249, endPoint y: 107, distance: 26.8
click at [249, 107] on div at bounding box center [299, 103] width 171 height 38
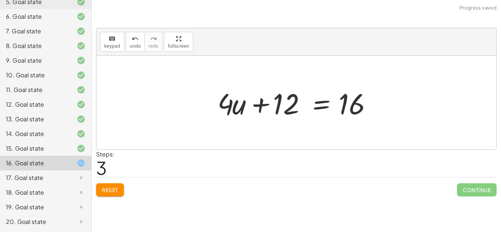
click at [259, 102] on div at bounding box center [299, 103] width 171 height 38
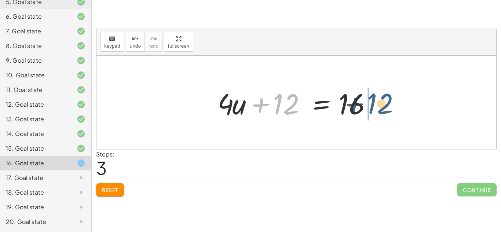
drag, startPoint x: 283, startPoint y: 103, endPoint x: 376, endPoint y: 103, distance: 93.1
click at [376, 103] on div at bounding box center [299, 103] width 171 height 38
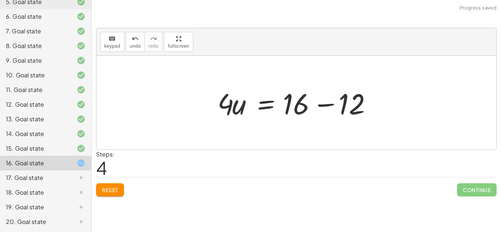
click at [344, 110] on div at bounding box center [299, 103] width 171 height 38
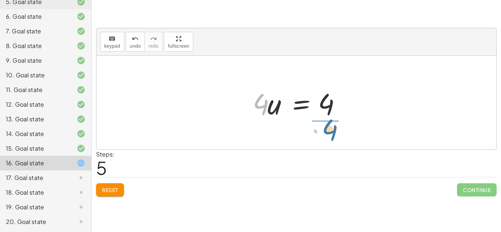
drag, startPoint x: 263, startPoint y: 105, endPoint x: 332, endPoint y: 130, distance: 73.5
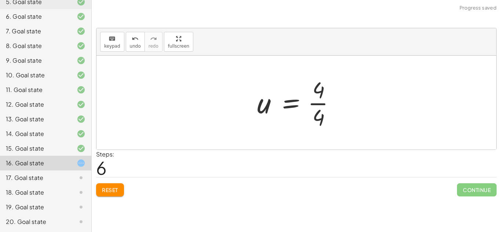
click at [329, 111] on div at bounding box center [298, 102] width 91 height 56
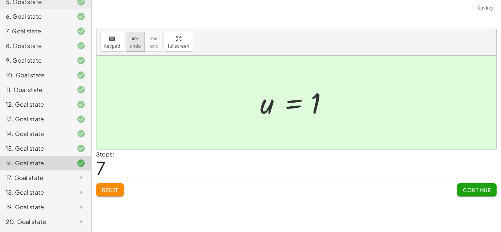
click at [133, 40] on icon "undo" at bounding box center [135, 38] width 7 height 9
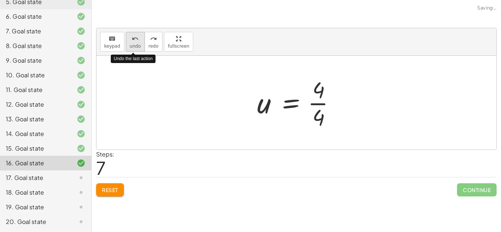
click at [133, 40] on icon "undo" at bounding box center [135, 38] width 7 height 9
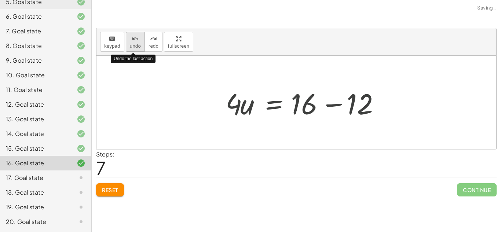
click at [133, 40] on icon "undo" at bounding box center [135, 38] width 7 height 9
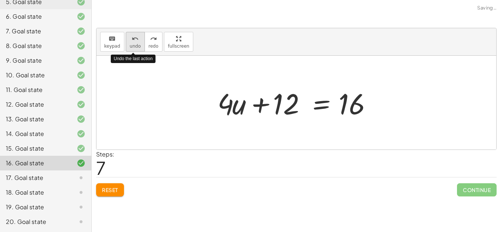
click at [133, 40] on icon "undo" at bounding box center [135, 38] width 7 height 9
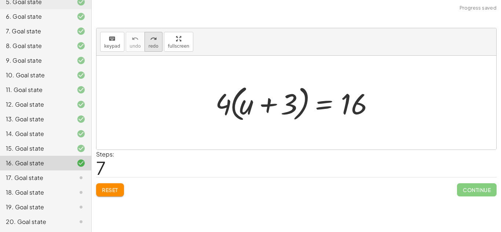
click at [155, 43] on button "redo redo" at bounding box center [153, 42] width 18 height 20
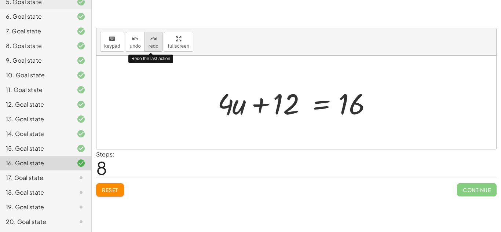
click at [155, 43] on button "redo redo" at bounding box center [153, 42] width 18 height 20
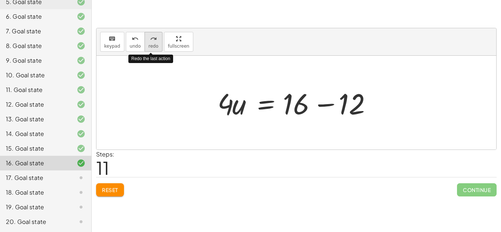
click at [155, 43] on button "redo redo" at bounding box center [153, 42] width 18 height 20
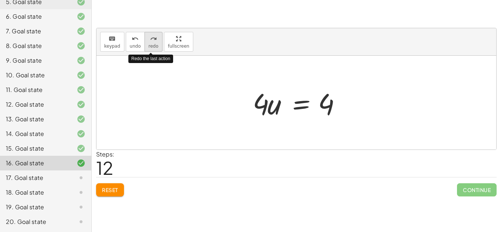
click at [155, 43] on button "redo redo" at bounding box center [153, 42] width 18 height 20
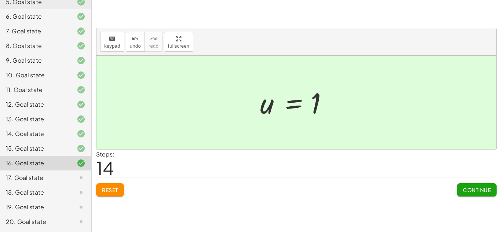
click at [467, 191] on span "Continue" at bounding box center [477, 190] width 28 height 7
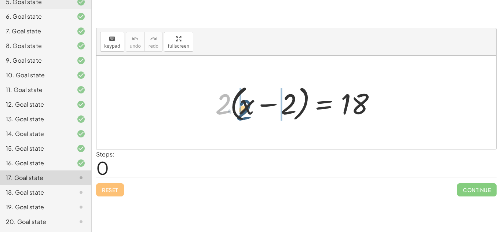
drag, startPoint x: 225, startPoint y: 98, endPoint x: 246, endPoint y: 104, distance: 22.0
click at [246, 104] on div at bounding box center [299, 103] width 175 height 42
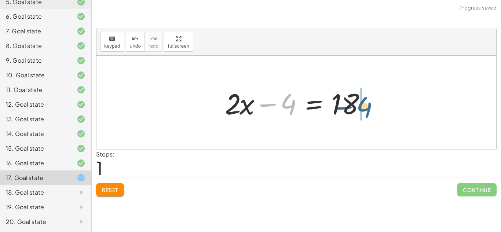
drag, startPoint x: 287, startPoint y: 104, endPoint x: 374, endPoint y: 102, distance: 87.7
click at [374, 102] on div at bounding box center [299, 103] width 156 height 38
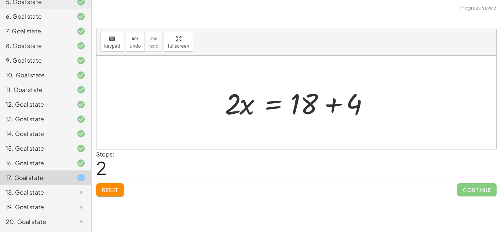
click at [353, 104] on div at bounding box center [299, 103] width 156 height 38
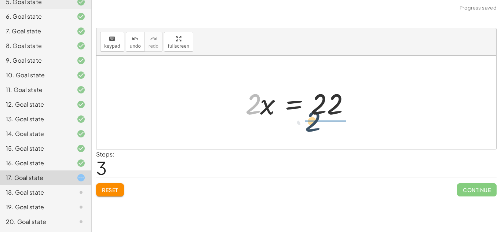
drag, startPoint x: 254, startPoint y: 105, endPoint x: 326, endPoint y: 125, distance: 74.7
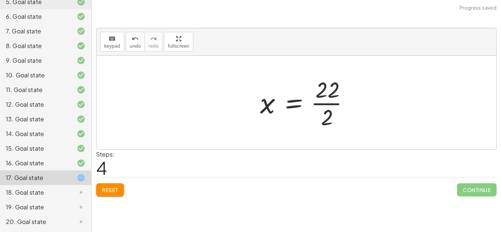
click at [326, 125] on div at bounding box center [307, 102] width 102 height 56
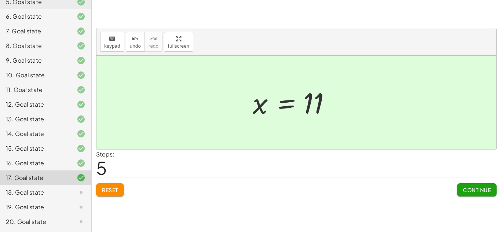
click at [466, 190] on span "Continue" at bounding box center [477, 190] width 28 height 7
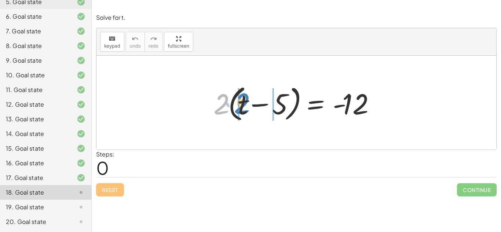
drag, startPoint x: 221, startPoint y: 106, endPoint x: 242, endPoint y: 105, distance: 20.2
click at [242, 105] on div at bounding box center [299, 103] width 178 height 42
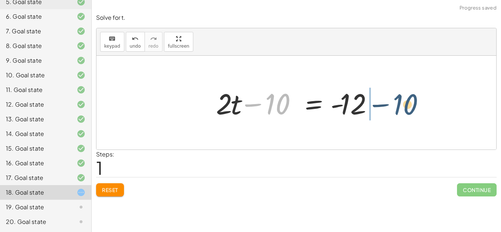
drag, startPoint x: 275, startPoint y: 105, endPoint x: 403, endPoint y: 106, distance: 127.3
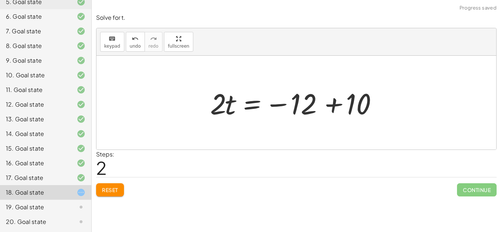
click at [351, 103] on div at bounding box center [298, 103] width 185 height 38
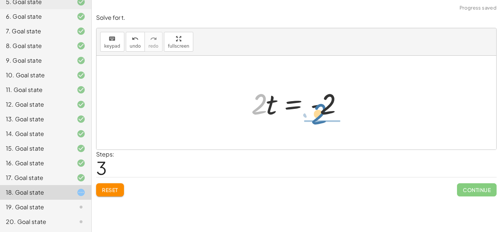
drag, startPoint x: 257, startPoint y: 107, endPoint x: 319, endPoint y: 122, distance: 64.0
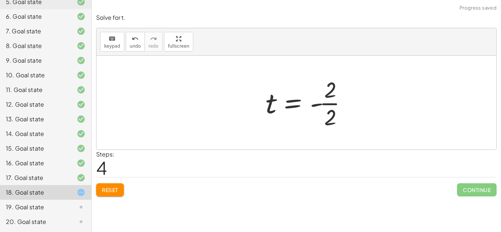
click at [319, 122] on div at bounding box center [309, 102] width 95 height 56
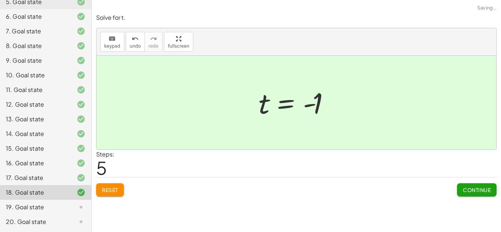
click at [478, 193] on span "Continue" at bounding box center [477, 190] width 28 height 7
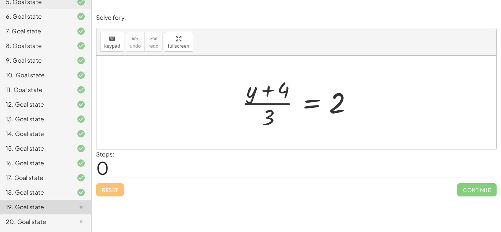
click at [270, 92] on div at bounding box center [299, 102] width 122 height 56
drag, startPoint x: 269, startPoint y: 117, endPoint x: 366, endPoint y: 103, distance: 98.2
drag, startPoint x: 266, startPoint y: 116, endPoint x: 347, endPoint y: 104, distance: 81.9
click at [347, 104] on div at bounding box center [299, 102] width 122 height 56
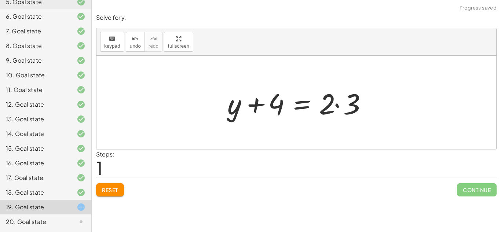
click at [256, 104] on div at bounding box center [299, 103] width 151 height 38
drag, startPoint x: 273, startPoint y: 110, endPoint x: 396, endPoint y: 110, distance: 122.5
click at [396, 110] on div "· ( + y + 4 ) · 3 = 2 + 4 + y + 4 · 3 = 2 ·" at bounding box center [296, 103] width 400 height 94
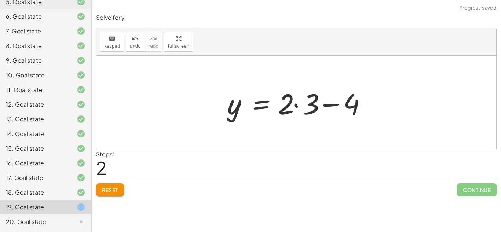
click at [326, 107] on div at bounding box center [299, 103] width 151 height 38
click at [346, 107] on div at bounding box center [299, 103] width 151 height 38
click at [352, 109] on div at bounding box center [299, 103] width 151 height 38
click at [291, 105] on div at bounding box center [299, 103] width 151 height 38
click at [308, 107] on div at bounding box center [299, 103] width 151 height 38
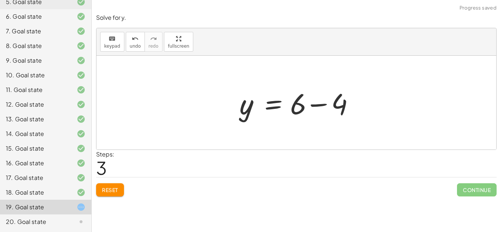
click at [343, 110] on div at bounding box center [299, 103] width 127 height 38
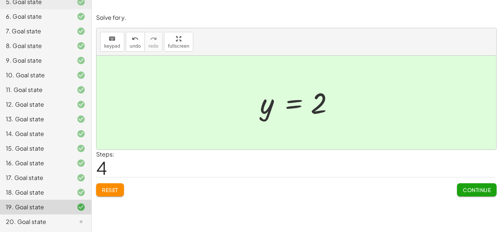
click at [466, 189] on span "Continue" at bounding box center [477, 190] width 28 height 7
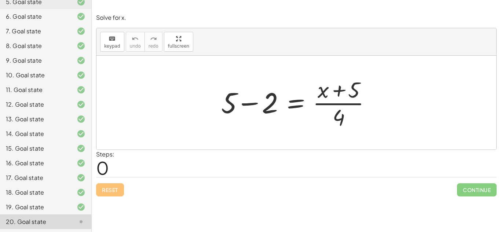
click at [248, 103] on div at bounding box center [298, 102] width 163 height 56
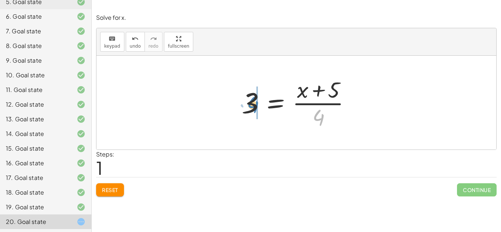
drag, startPoint x: 319, startPoint y: 119, endPoint x: 254, endPoint y: 106, distance: 66.8
click at [254, 106] on div at bounding box center [299, 102] width 122 height 56
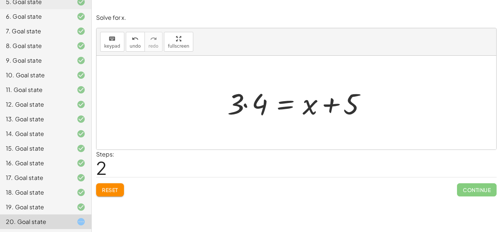
click at [263, 101] on div at bounding box center [299, 103] width 151 height 38
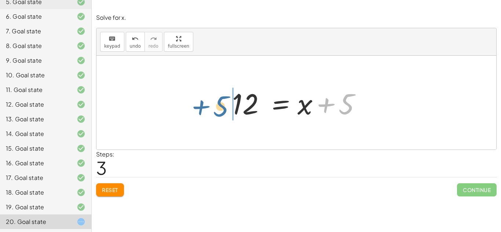
drag, startPoint x: 350, startPoint y: 109, endPoint x: 223, endPoint y: 111, distance: 126.5
click at [223, 111] on div "+ 5 − 2 = · ( + x + 5 ) · 4 3 = · ( + x + 5 ) · 4 · 3 · 4 = + x + 5 + 5 = + x +…" at bounding box center [296, 102] width 150 height 41
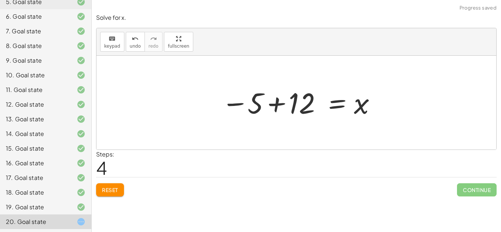
click at [294, 111] on div at bounding box center [299, 103] width 162 height 36
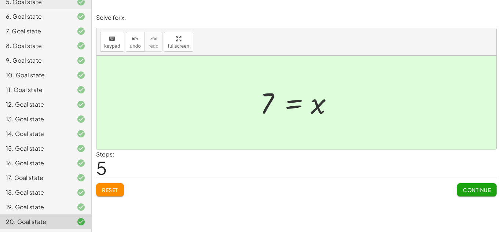
click at [463, 189] on span "Continue" at bounding box center [477, 190] width 28 height 7
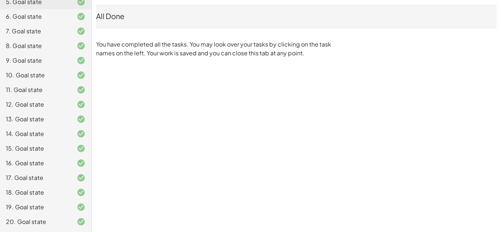
click at [173, 54] on p "You have completed all the tasks. You may look over your tasks by clicking on t…" at bounding box center [215, 49] width 238 height 18
